Goal: Task Accomplishment & Management: Manage account settings

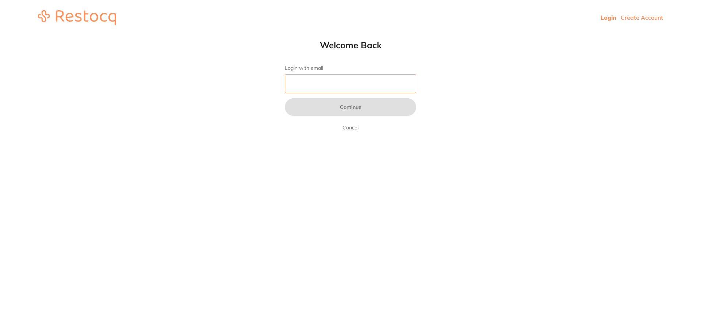
click at [348, 85] on input "Login with email" at bounding box center [351, 83] width 132 height 19
type input "[EMAIL_ADDRESS][DOMAIN_NAME]"
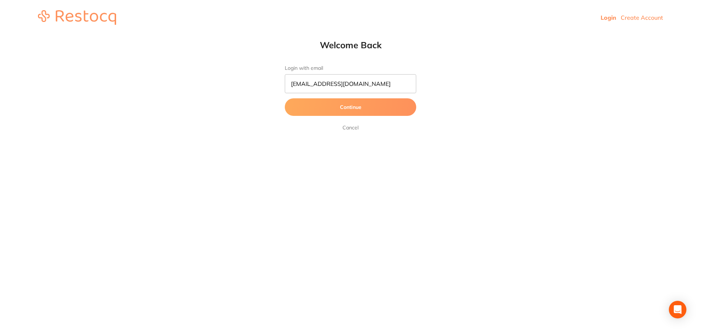
click at [342, 110] on button "Continue" at bounding box center [351, 107] width 132 height 18
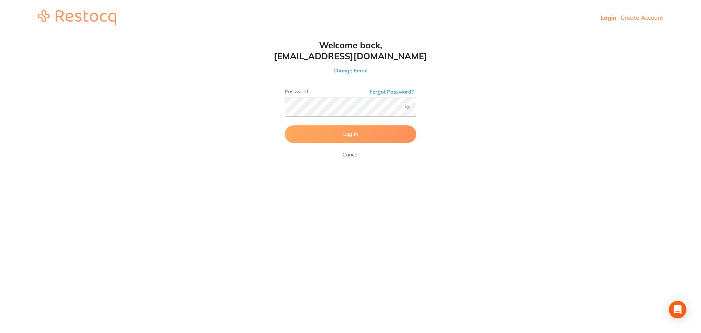
click at [408, 107] on label at bounding box center [408, 107] width 6 height 6
click at [416, 109] on input "checkbox" at bounding box center [416, 109] width 0 height 0
click at [339, 129] on button "Log In" at bounding box center [351, 134] width 132 height 18
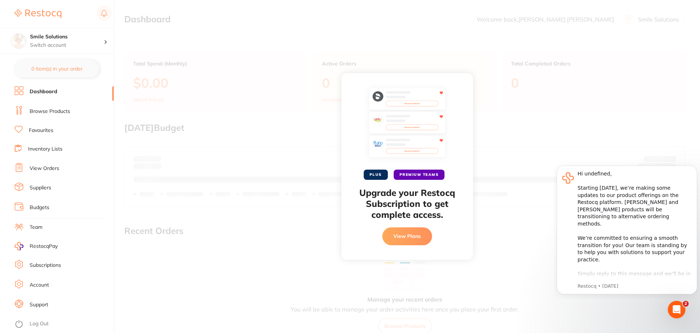
click at [521, 164] on div "PLUS PREMIUM TEAMS Upgrade your Restocq Subscription to get complete access. Vi…" at bounding box center [407, 166] width 586 height 333
click at [56, 107] on li "Browse Products" at bounding box center [64, 111] width 99 height 11
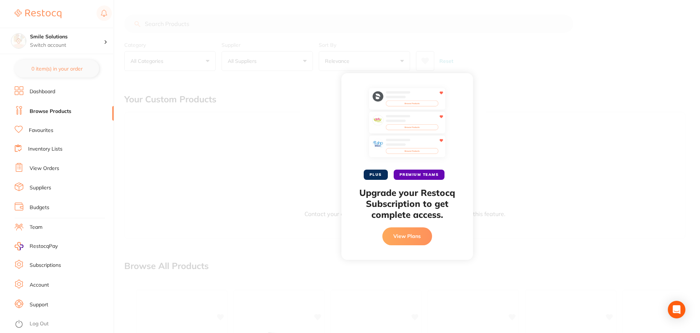
click at [44, 184] on link "Suppliers" at bounding box center [41, 187] width 22 height 7
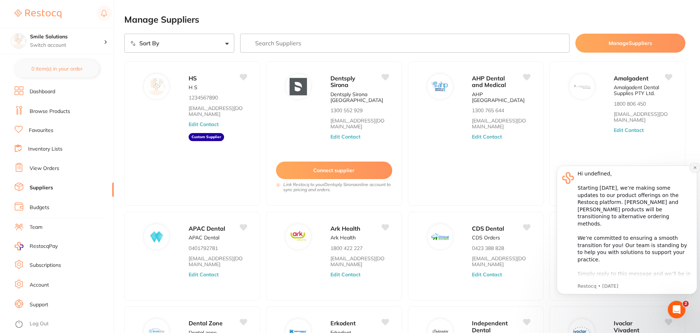
click at [691, 168] on button "Dismiss notification" at bounding box center [694, 167] width 9 height 9
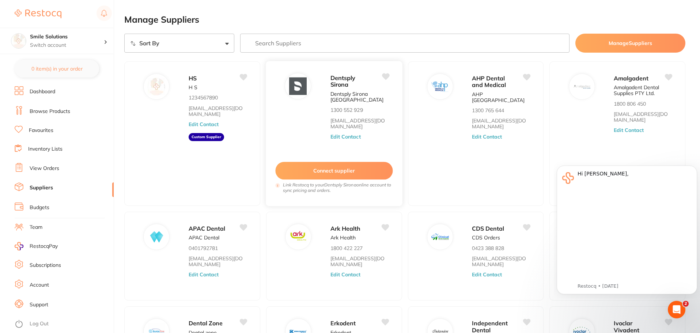
click at [325, 170] on button "Connect supplier" at bounding box center [333, 171] width 117 height 18
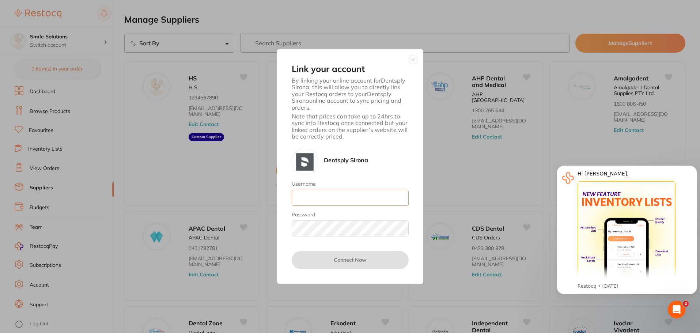
click at [315, 201] on input "Username" at bounding box center [350, 198] width 117 height 16
type input "ada"
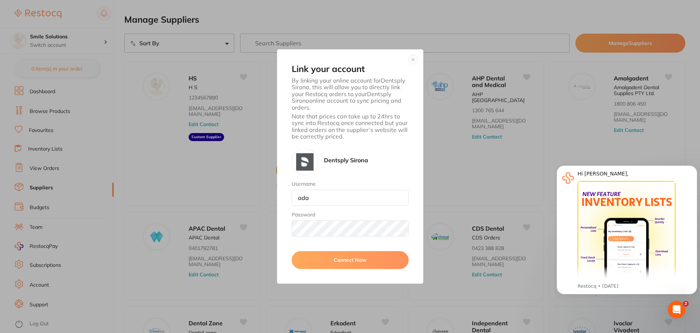
click at [312, 258] on button "Connect Now" at bounding box center [350, 260] width 117 height 18
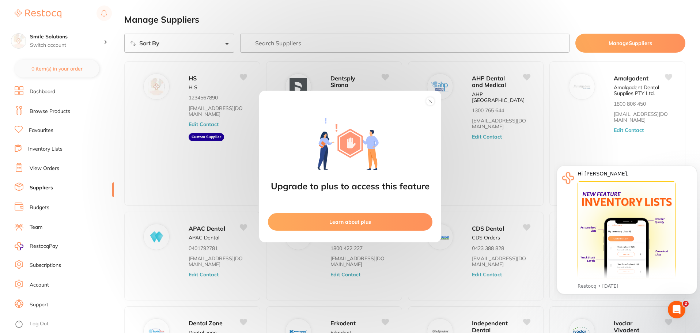
click at [428, 102] on circle at bounding box center [430, 101] width 8 height 8
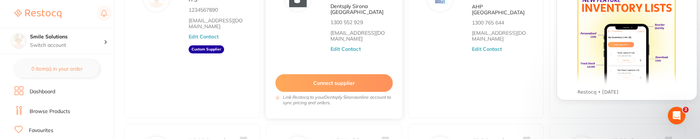
scroll to position [110, 0]
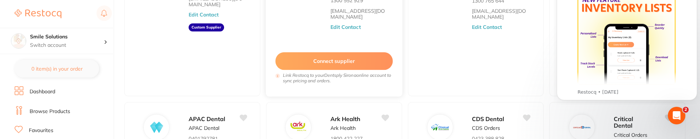
click at [321, 58] on button "Connect supplier" at bounding box center [333, 61] width 117 height 18
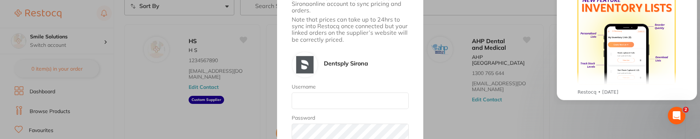
scroll to position [37, 0]
click at [433, 63] on div "Link your account By linking your online account for Dentsply Sirona , this wil…" at bounding box center [350, 69] width 700 height 139
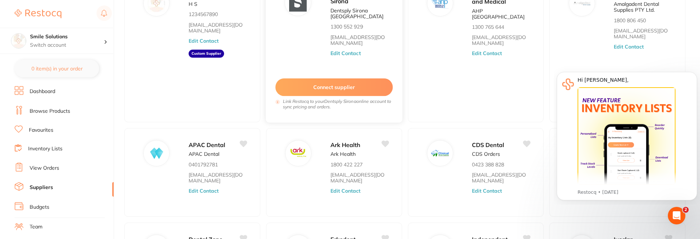
scroll to position [0, 0]
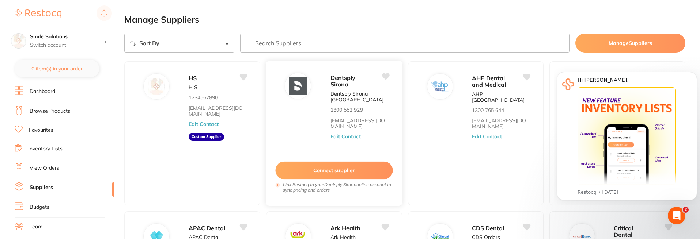
click at [356, 162] on button "Connect supplier" at bounding box center [333, 171] width 117 height 18
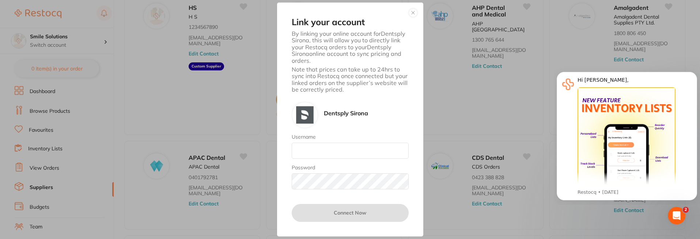
scroll to position [146, 0]
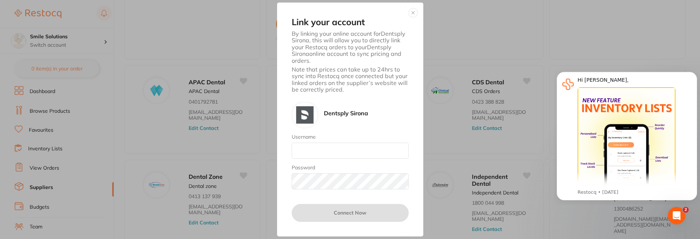
click at [411, 13] on button "button" at bounding box center [412, 12] width 9 height 9
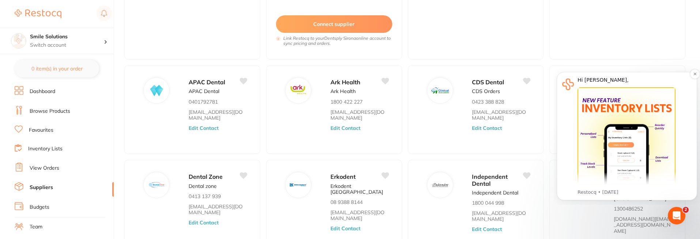
click at [641, 146] on img "Message content" at bounding box center [626, 136] width 98 height 98
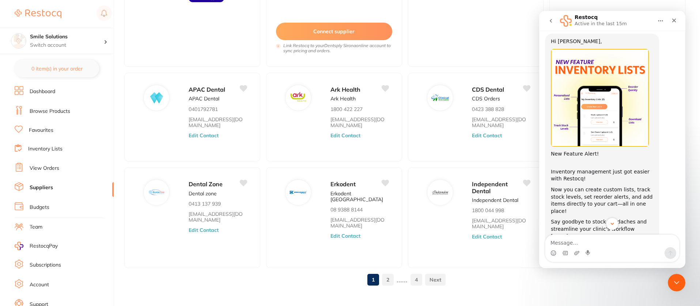
scroll to position [30, 0]
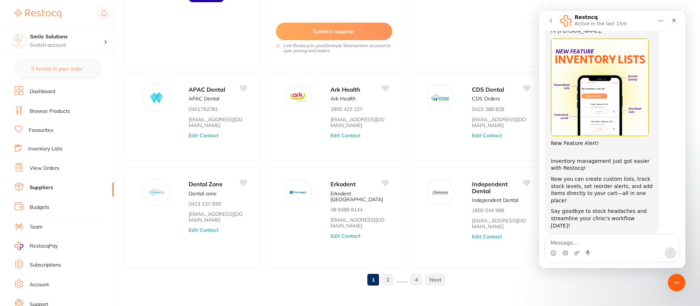
click at [599, 113] on img "Restocq says…" at bounding box center [600, 87] width 98 height 98
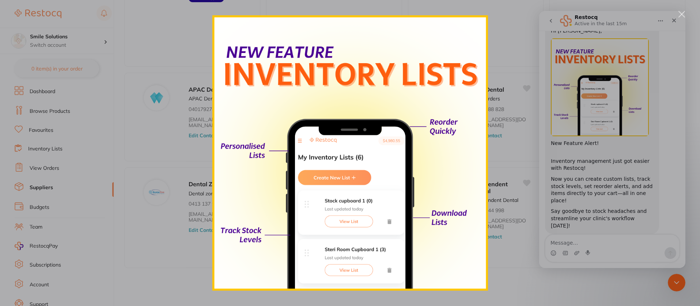
scroll to position [0, 0]
click at [606, 148] on div "Intercom messenger" at bounding box center [350, 153] width 700 height 306
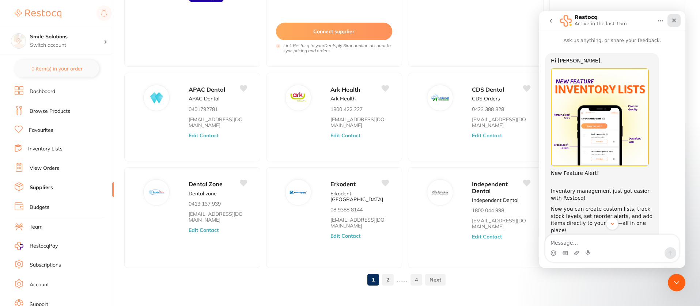
click at [675, 17] on div "Close" at bounding box center [673, 20] width 13 height 13
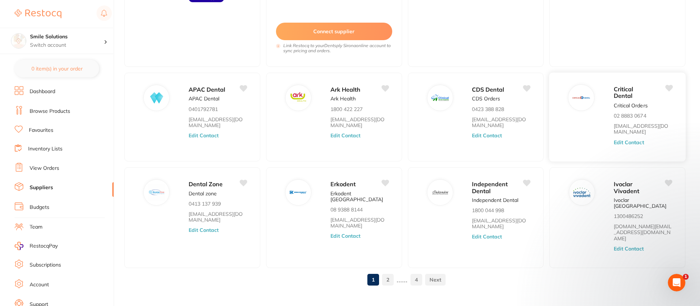
scroll to position [30, 0]
click at [681, 278] on div "Open Intercom Messenger" at bounding box center [675, 282] width 24 height 24
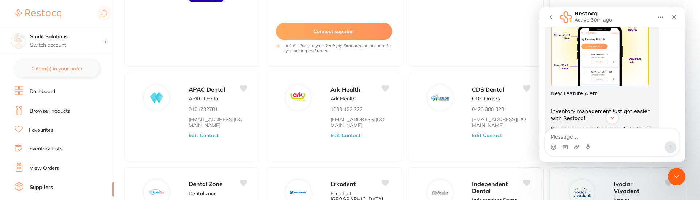
scroll to position [59, 0]
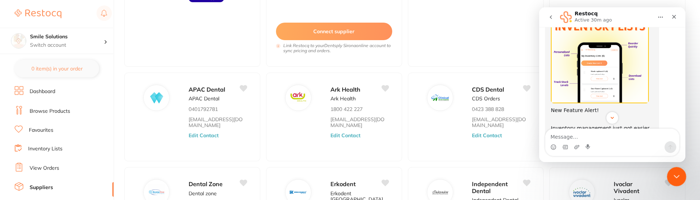
click at [672, 172] on icon "Close Intercom Messenger" at bounding box center [675, 175] width 9 height 9
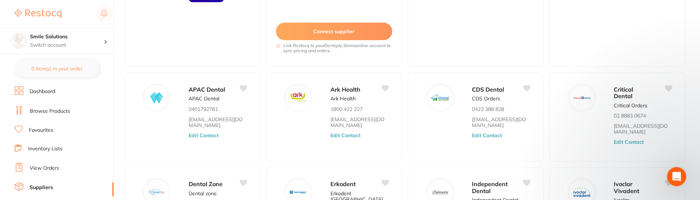
scroll to position [0, 0]
click at [672, 172] on icon "Open Intercom Messenger" at bounding box center [675, 176] width 12 height 12
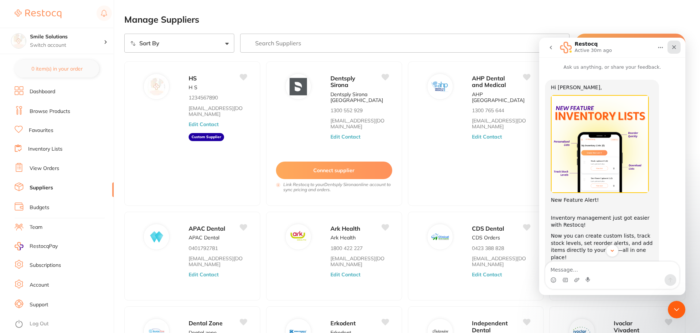
click at [671, 46] on icon "Close" at bounding box center [674, 47] width 6 height 6
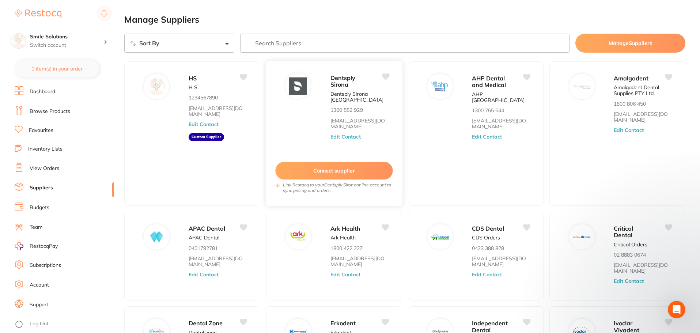
click at [353, 171] on button "Connect supplier" at bounding box center [333, 171] width 117 height 18
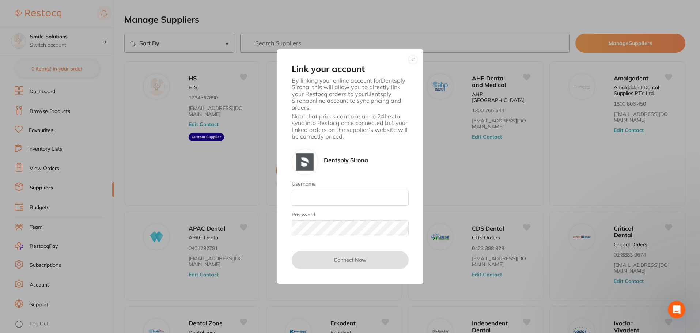
click at [353, 173] on div "Dentsply Sirona" at bounding box center [346, 162] width 44 height 26
click at [351, 198] on input "Username" at bounding box center [350, 198] width 117 height 16
type input "[EMAIL_ADDRESS][DOMAIN_NAME]"
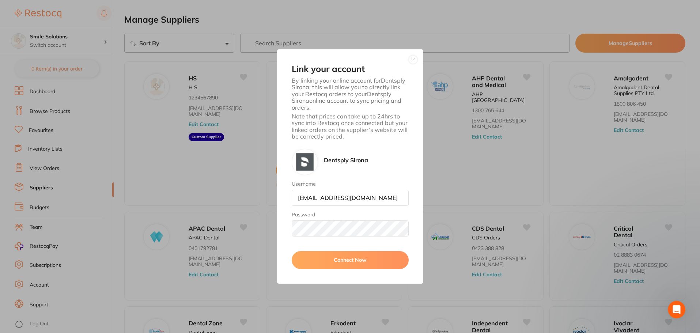
click at [357, 258] on button "Connect Now" at bounding box center [350, 260] width 117 height 18
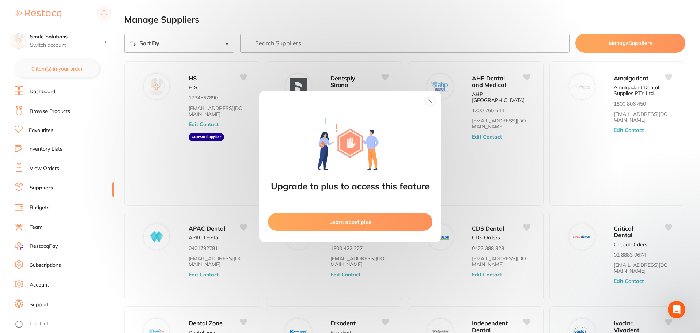
click at [430, 102] on icon at bounding box center [429, 101] width 3 height 3
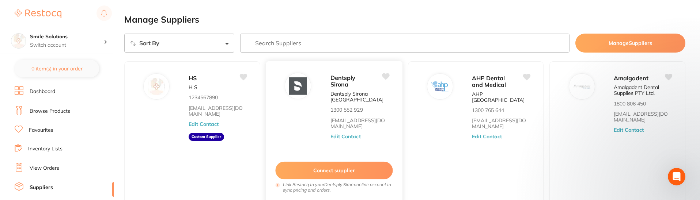
click at [305, 171] on button "Connect supplier" at bounding box center [333, 171] width 117 height 18
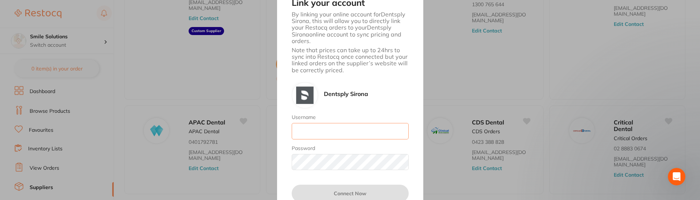
click at [327, 137] on input "Username" at bounding box center [350, 131] width 117 height 16
type input "[EMAIL_ADDRESS][DOMAIN_NAME]"
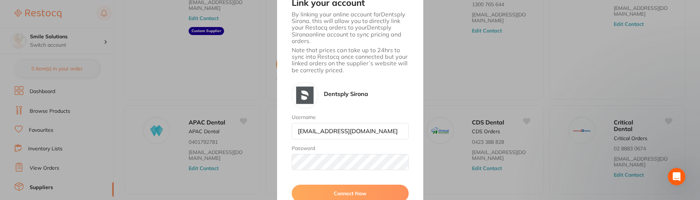
click at [351, 192] on button "Connect Now" at bounding box center [350, 194] width 117 height 18
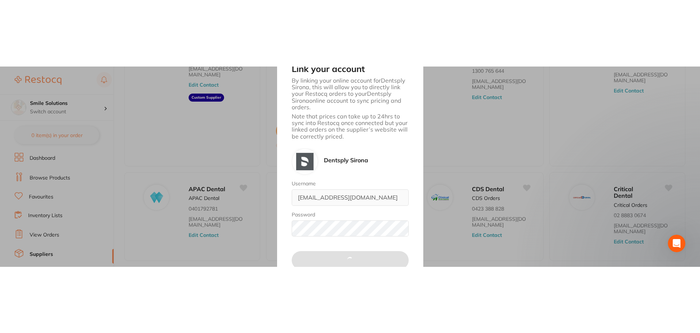
scroll to position [0, 0]
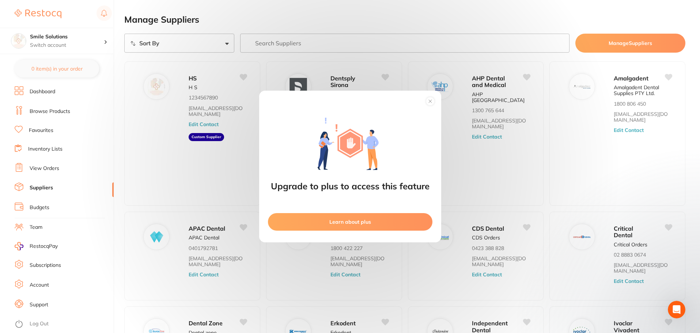
click at [431, 106] on icon at bounding box center [430, 101] width 12 height 12
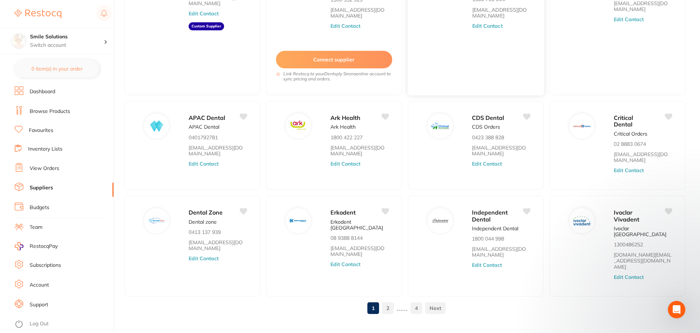
scroll to position [112, 0]
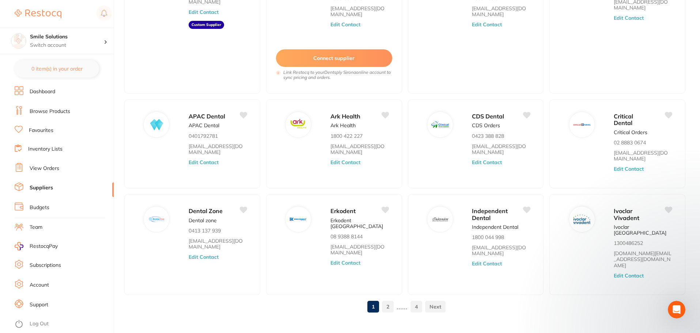
click at [386, 299] on link "2" at bounding box center [388, 306] width 12 height 15
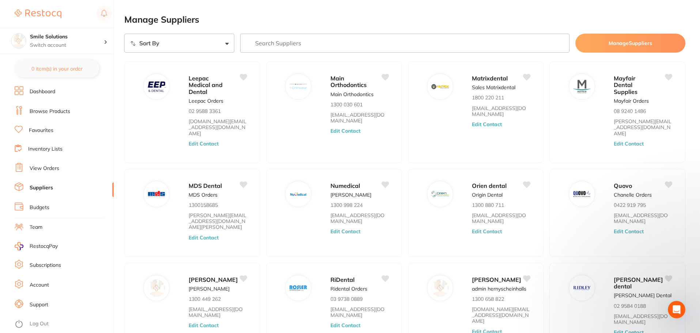
scroll to position [5, 0]
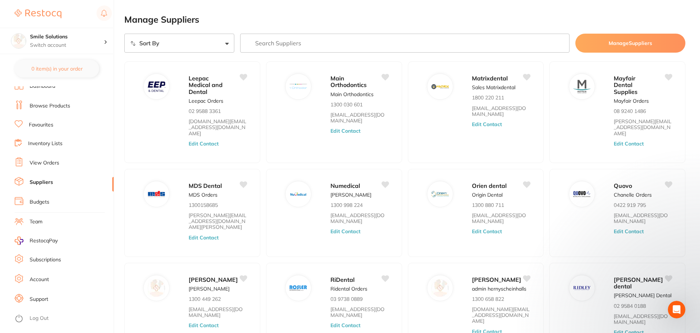
click at [54, 239] on span "RestocqPay" at bounding box center [44, 240] width 28 height 7
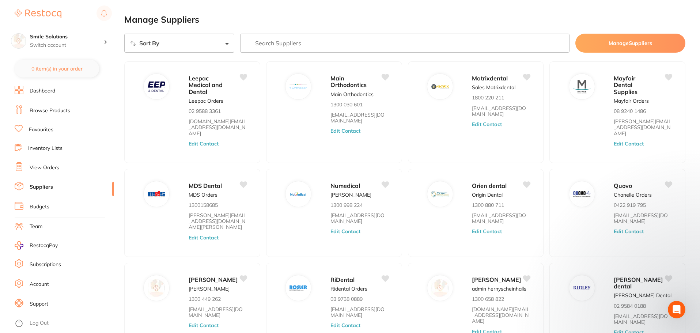
scroll to position [0, 0]
click at [54, 88] on link "Dashboard" at bounding box center [43, 91] width 26 height 7
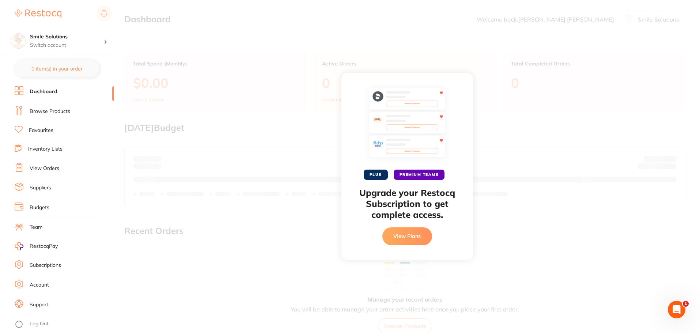
click at [48, 247] on span "RestocqPay" at bounding box center [44, 246] width 28 height 7
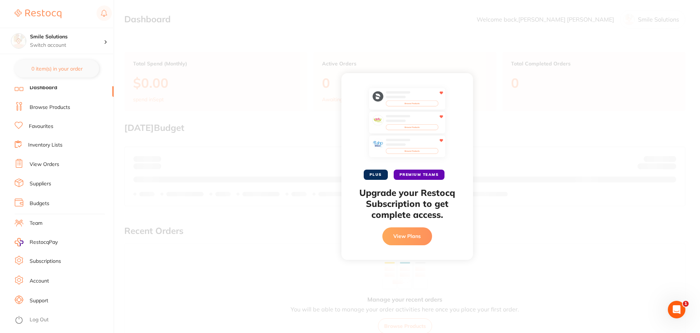
scroll to position [5, 0]
click at [19, 261] on icon at bounding box center [19, 258] width 9 height 9
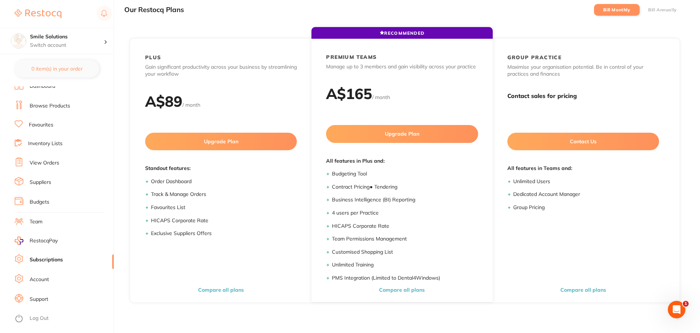
scroll to position [73, 0]
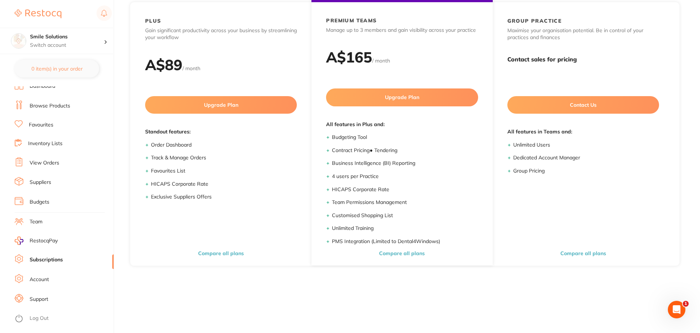
click at [23, 270] on ul "Dashboard Browse Products Favourites Inventory Lists View Orders Suppliers Budg…" at bounding box center [64, 207] width 99 height 252
click at [21, 275] on icon at bounding box center [18, 278] width 9 height 10
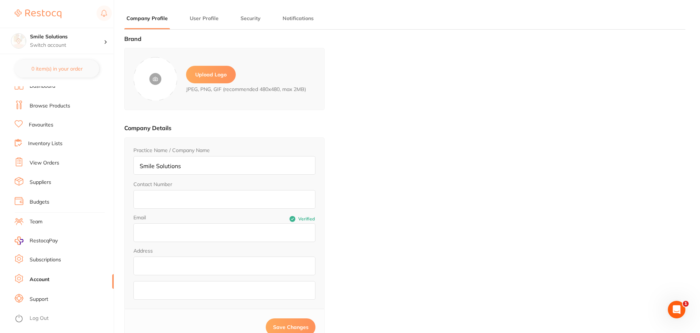
type input "[PERSON_NAME]"
type input "null"
type input "[EMAIL_ADDRESS][DOMAIN_NAME]"
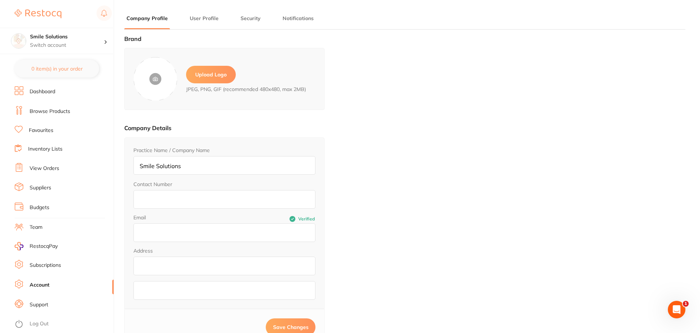
click at [49, 130] on link "Favourites" at bounding box center [41, 130] width 24 height 7
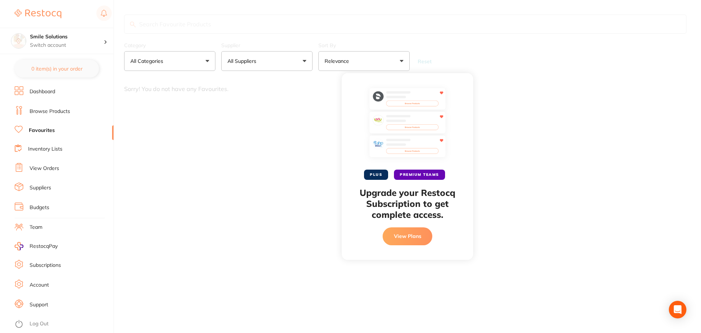
click at [51, 117] on ul "Dashboard Browse Products Favourites Inventory Lists View Orders Suppliers Budg…" at bounding box center [64, 212] width 99 height 252
click at [52, 114] on link "Browse Products" at bounding box center [50, 111] width 41 height 7
click at [54, 100] on ul "Dashboard Browse Products Favourites Inventory Lists View Orders Suppliers Budg…" at bounding box center [64, 212] width 99 height 252
click at [57, 94] on li "Dashboard" at bounding box center [64, 91] width 99 height 11
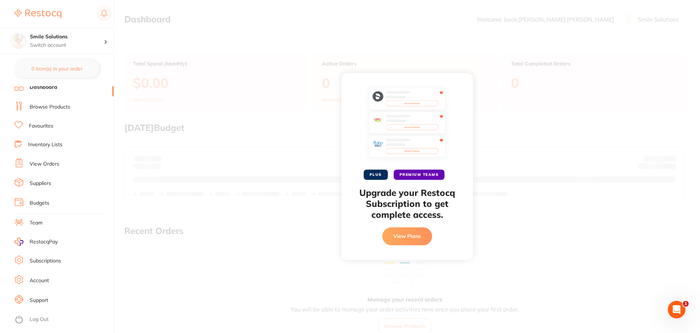
scroll to position [5, 0]
click at [670, 300] on div "Open Intercom Messenger" at bounding box center [675, 308] width 24 height 24
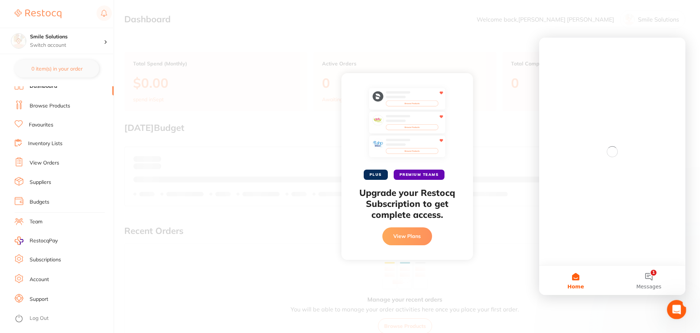
scroll to position [0, 0]
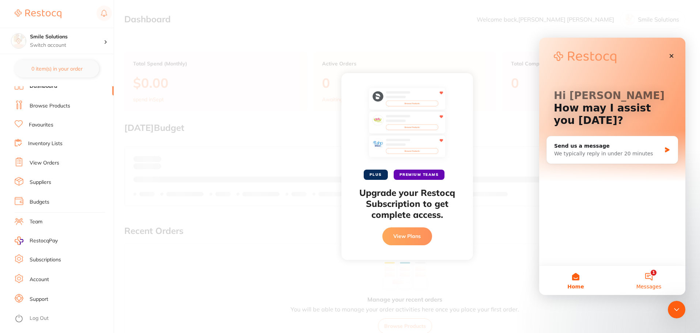
click at [655, 284] on span "Messages" at bounding box center [648, 286] width 25 height 5
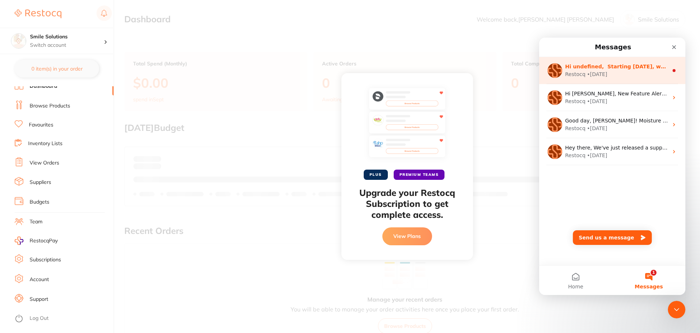
click at [636, 79] on div "Hi undefined, ​ Starting [DATE], we’re making some updates to our product offer…" at bounding box center [612, 70] width 146 height 27
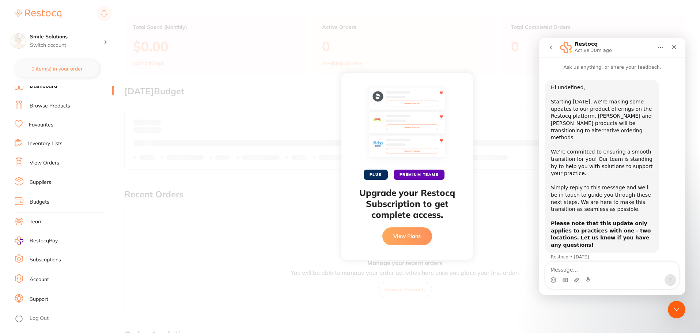
scroll to position [73, 0]
click at [671, 309] on icon "Close Intercom Messenger" at bounding box center [675, 308] width 9 height 9
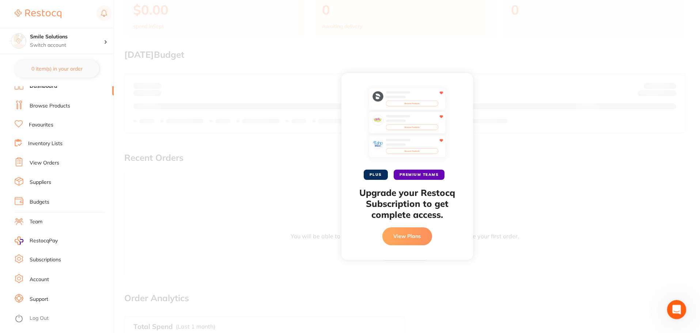
scroll to position [0, 0]
click at [671, 309] on icon "Open Intercom Messenger" at bounding box center [675, 308] width 12 height 12
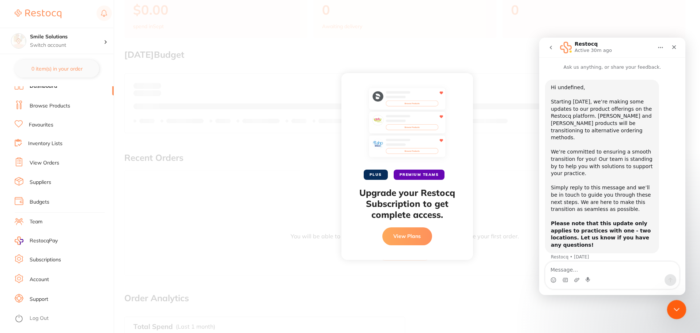
click at [671, 309] on icon "Close Intercom Messenger" at bounding box center [675, 308] width 9 height 9
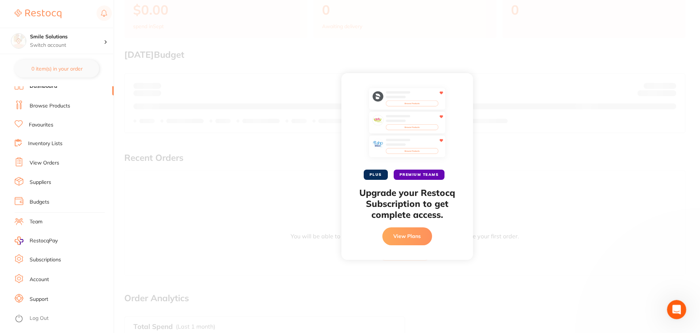
click at [671, 309] on icon "Open Intercom Messenger" at bounding box center [675, 308] width 12 height 12
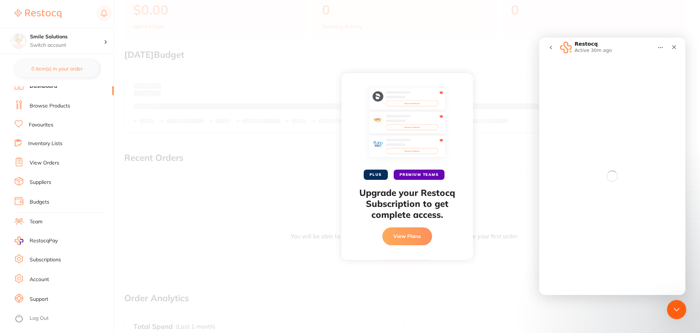
click at [671, 309] on icon "Close Intercom Messenger" at bounding box center [675, 308] width 9 height 9
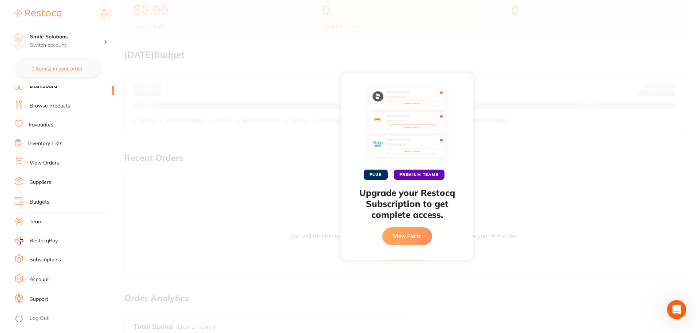
drag, startPoint x: 676, startPoint y: 307, endPoint x: 1333, endPoint y: 610, distance: 723.3
click at [676, 307] on icon "Open Intercom Messenger" at bounding box center [675, 308] width 12 height 12
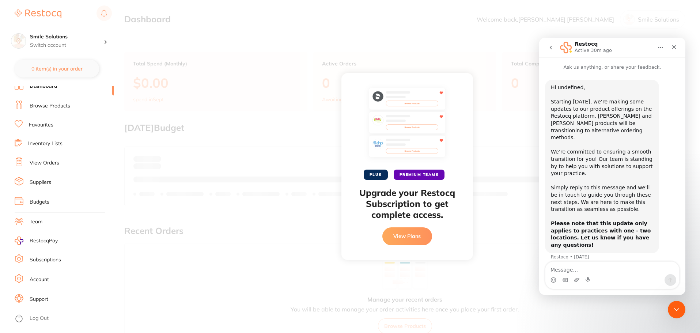
click at [552, 50] on button "go back" at bounding box center [551, 48] width 14 height 14
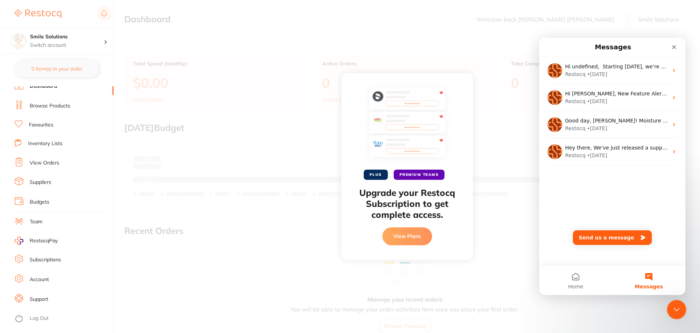
click at [667, 308] on div "Close Intercom Messenger" at bounding box center [675, 309] width 18 height 18
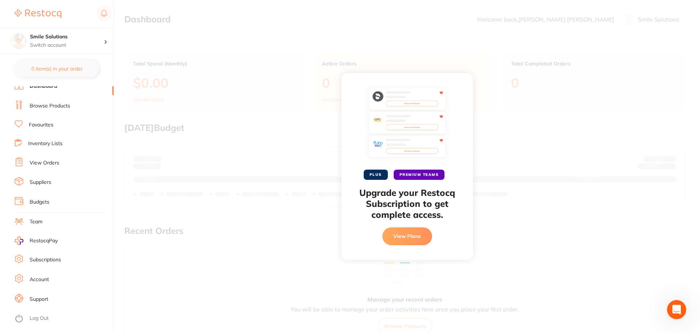
drag, startPoint x: 678, startPoint y: 306, endPoint x: 1316, endPoint y: 602, distance: 703.3
click at [679, 306] on icon "Open Intercom Messenger" at bounding box center [675, 308] width 12 height 12
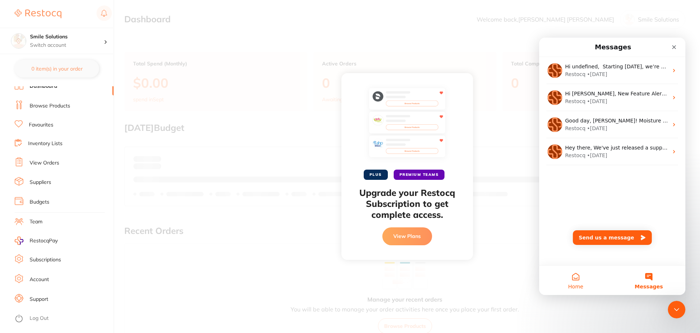
click at [570, 276] on button "Home" at bounding box center [575, 280] width 73 height 29
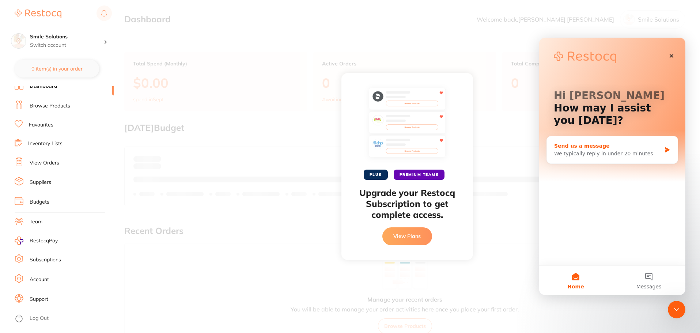
click at [633, 155] on div "We typically reply in under 20 minutes" at bounding box center [607, 154] width 107 height 8
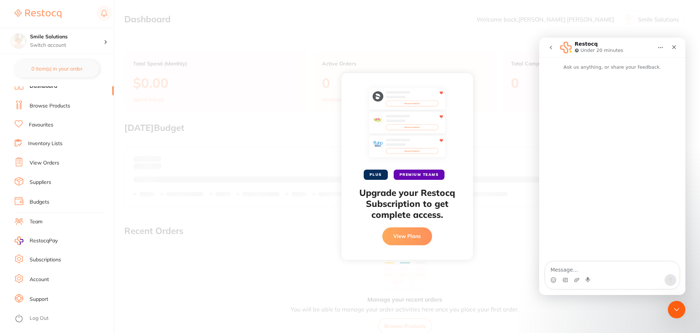
click at [544, 43] on button "go back" at bounding box center [551, 48] width 14 height 14
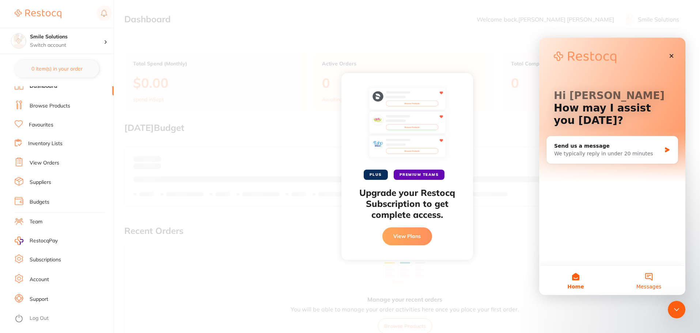
click at [657, 282] on button "Messages" at bounding box center [648, 280] width 73 height 29
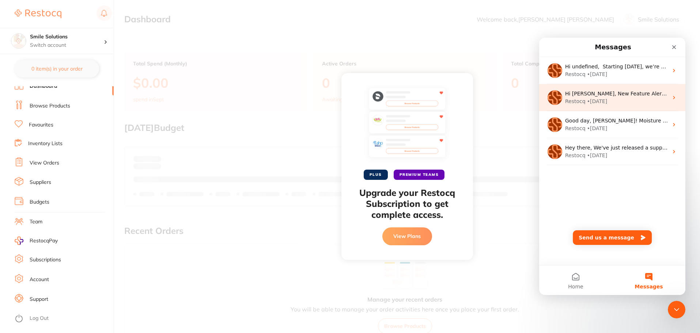
click at [612, 104] on div "Restocq • [DATE]" at bounding box center [616, 102] width 103 height 8
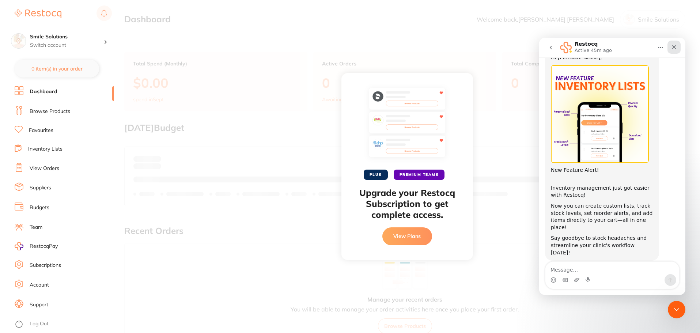
click at [671, 47] on icon "Close" at bounding box center [674, 47] width 6 height 6
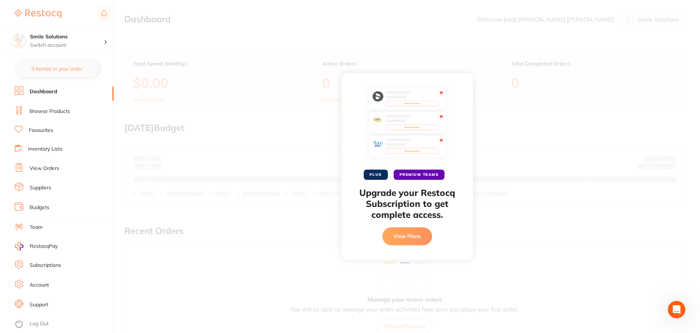
click at [49, 115] on li "Browse Products" at bounding box center [64, 111] width 99 height 11
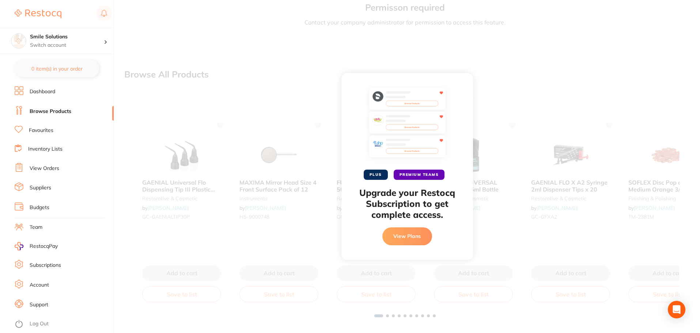
scroll to position [196, 0]
click at [52, 136] on ul "Dashboard Browse Products Favourites Inventory Lists View Orders Suppliers Budg…" at bounding box center [64, 212] width 99 height 252
click at [52, 134] on li "Favourites" at bounding box center [64, 130] width 99 height 10
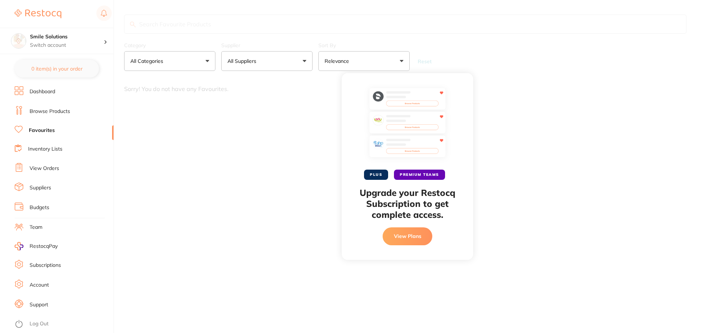
click at [54, 151] on link "Inventory Lists" at bounding box center [45, 148] width 34 height 7
click at [53, 190] on li "Suppliers" at bounding box center [64, 187] width 99 height 11
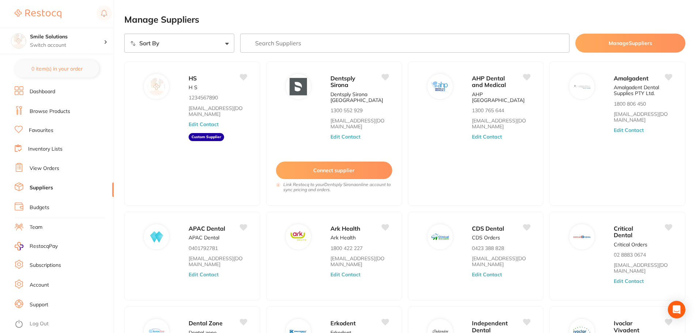
click at [48, 209] on link "Budgets" at bounding box center [40, 207] width 20 height 7
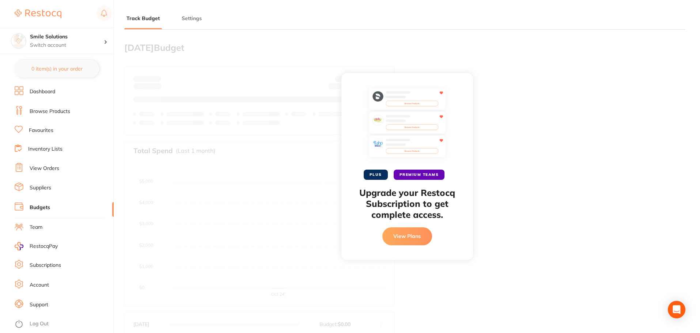
click at [42, 226] on link "Team" at bounding box center [36, 227] width 13 height 7
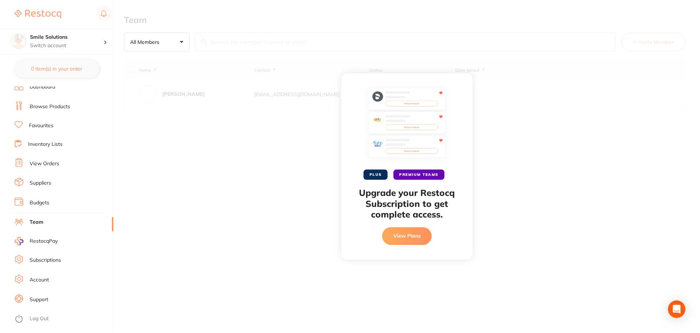
scroll to position [5, 0]
click at [46, 258] on link "Subscriptions" at bounding box center [45, 259] width 31 height 7
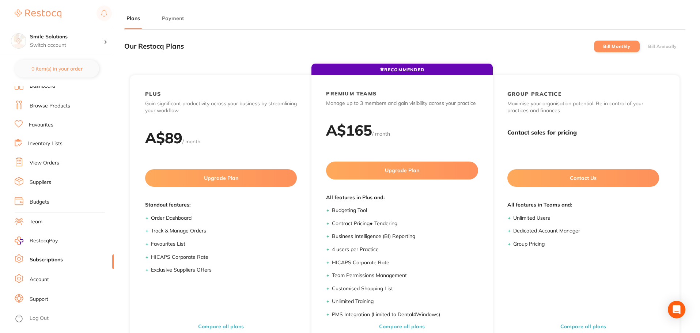
click at [47, 277] on link "Account" at bounding box center [39, 279] width 19 height 7
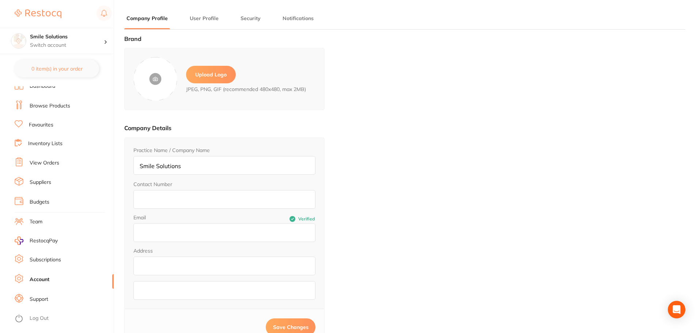
type input "[PERSON_NAME]"
type input "null"
type input "[EMAIL_ADDRESS][DOMAIN_NAME]"
click at [41, 297] on link "Support" at bounding box center [39, 299] width 19 height 7
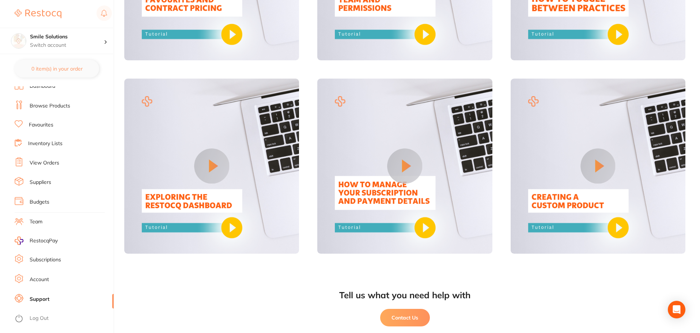
scroll to position [598, 0]
